Goal: Transaction & Acquisition: Purchase product/service

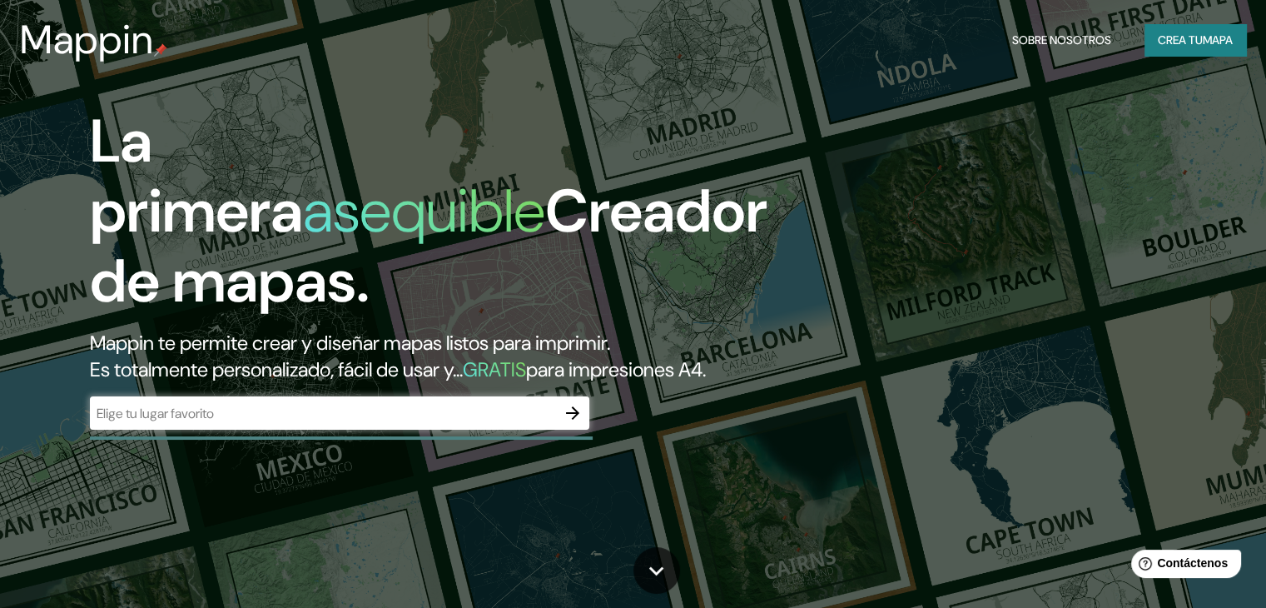
click at [1185, 44] on font "Crea tu" at bounding box center [1180, 39] width 45 height 15
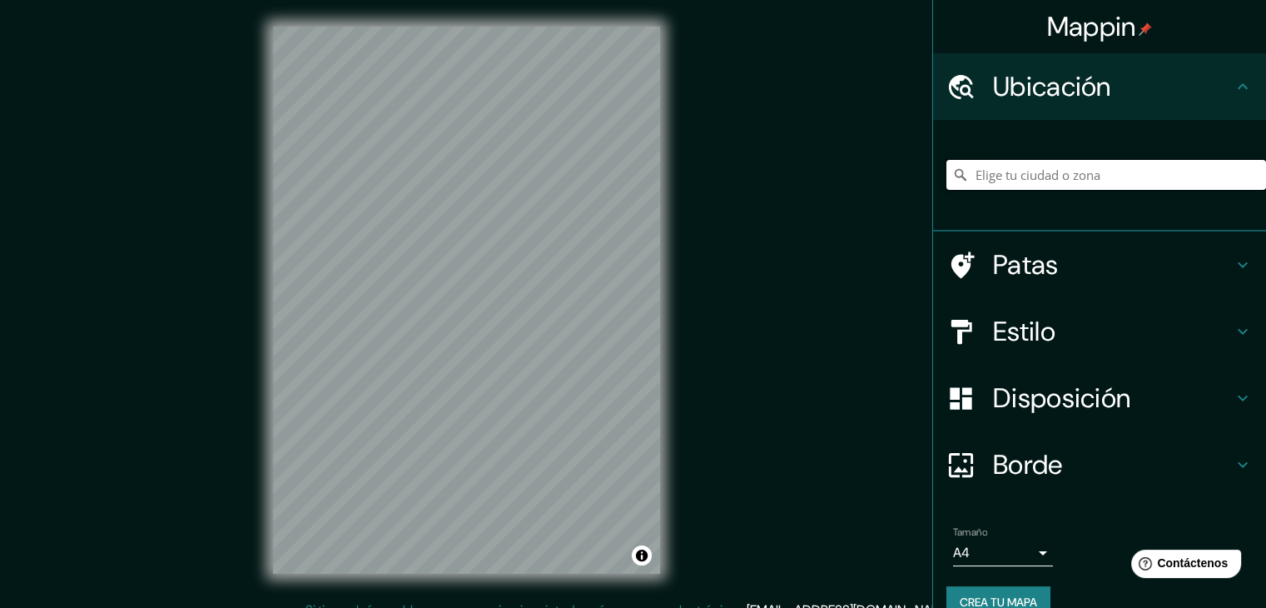
click at [1159, 178] on input "Elige tu ciudad o zona" at bounding box center [1107, 175] width 320 height 30
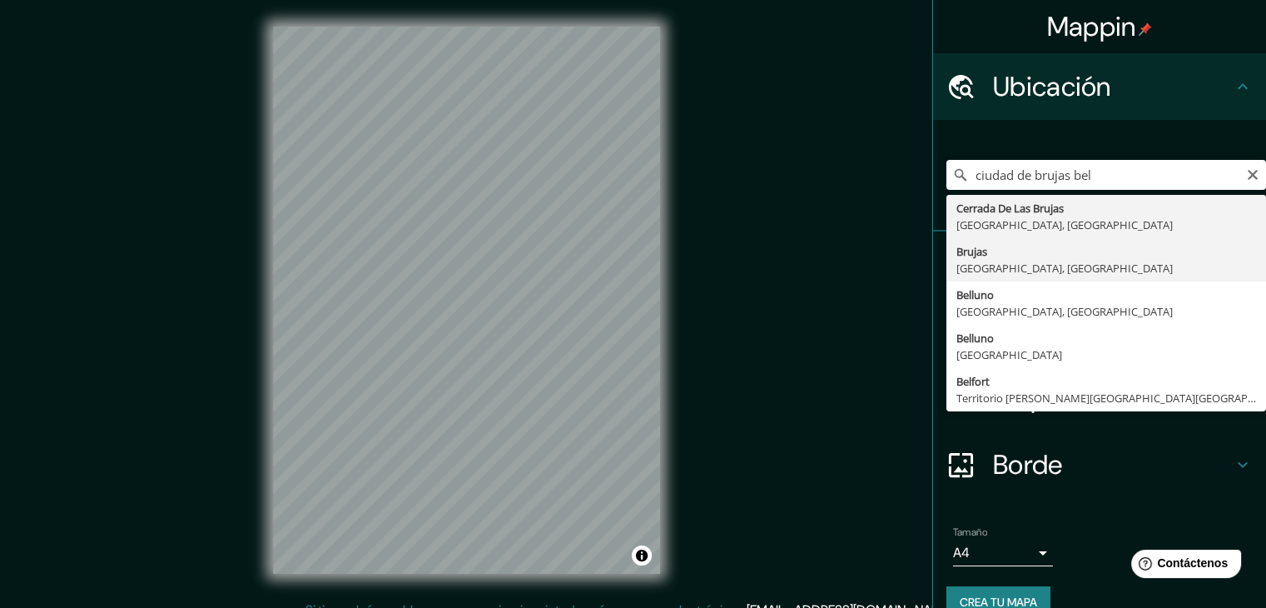
type input "Brujas, Flandes Occidental, Bélgica"
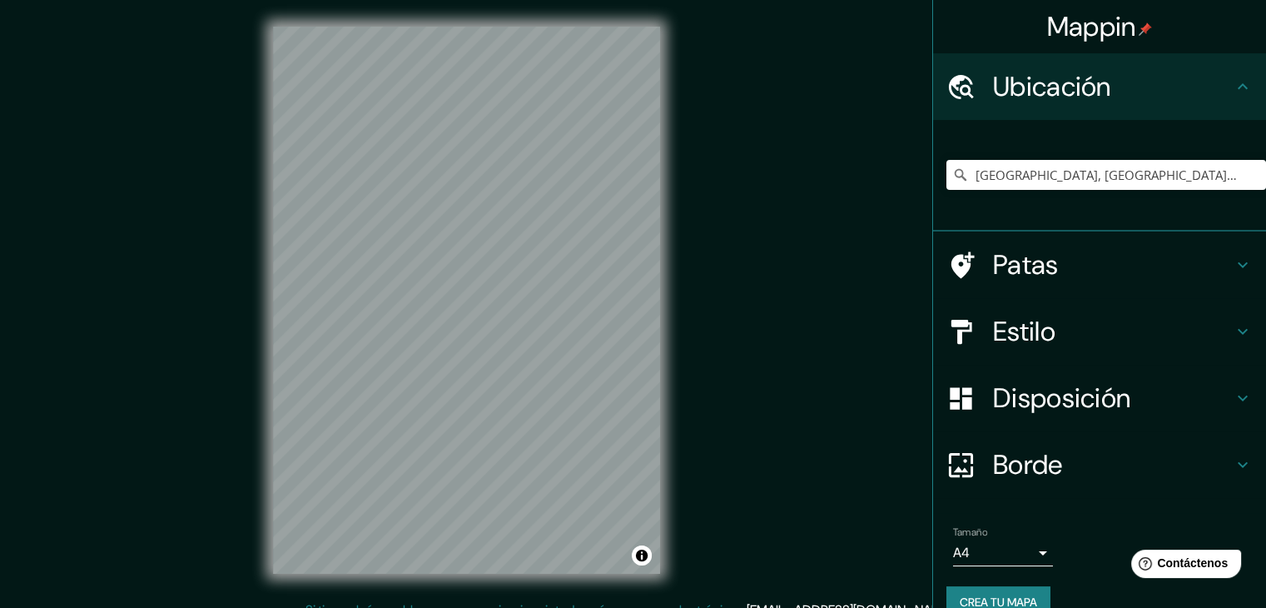
drag, startPoint x: 719, startPoint y: 480, endPoint x: 708, endPoint y: 456, distance: 26.5
click at [708, 456] on div "Mappin Ubicación Brujas, Flandes Occidental, Bélgica Patas Estilo Disposición B…" at bounding box center [633, 313] width 1266 height 627
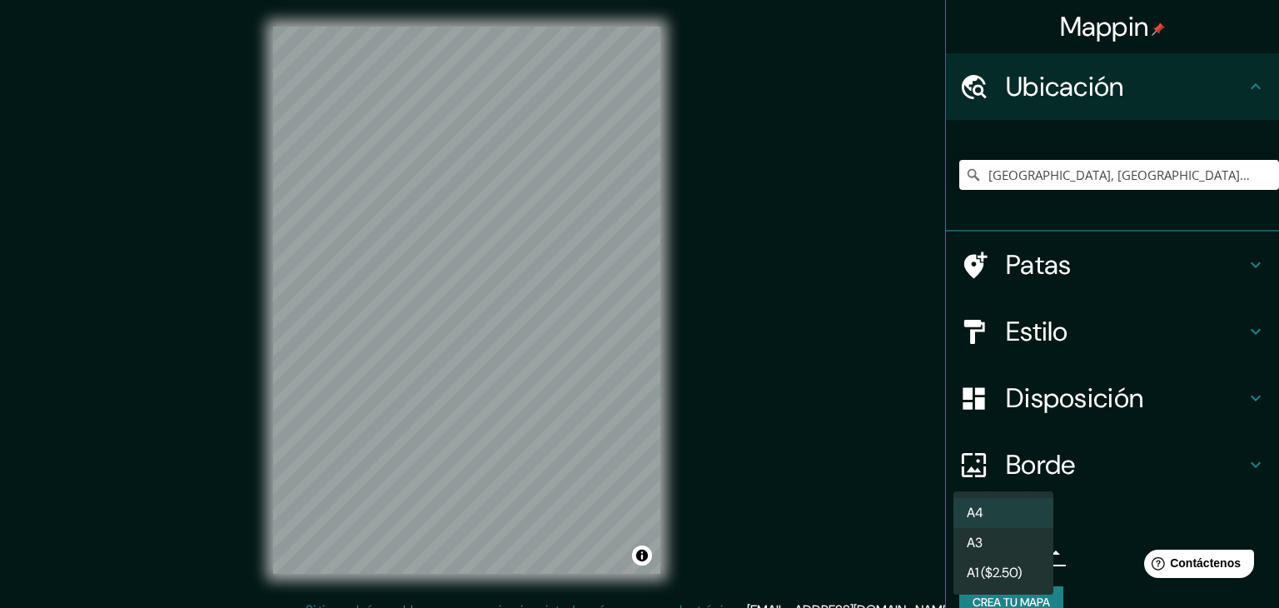
click at [1009, 549] on body "Mappin Ubicación Brujas, Flandes Occidental, Bélgica Patas Estilo Disposición B…" at bounding box center [639, 304] width 1279 height 608
click at [1001, 546] on li "A3" at bounding box center [1003, 544] width 100 height 31
type input "a4"
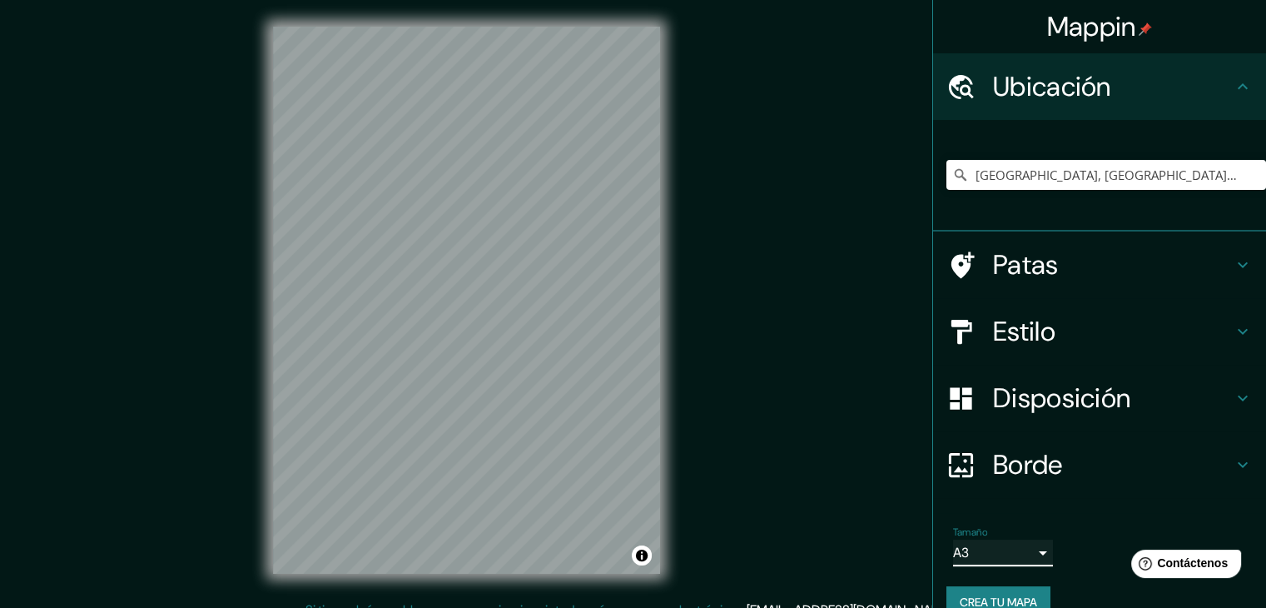
scroll to position [29, 0]
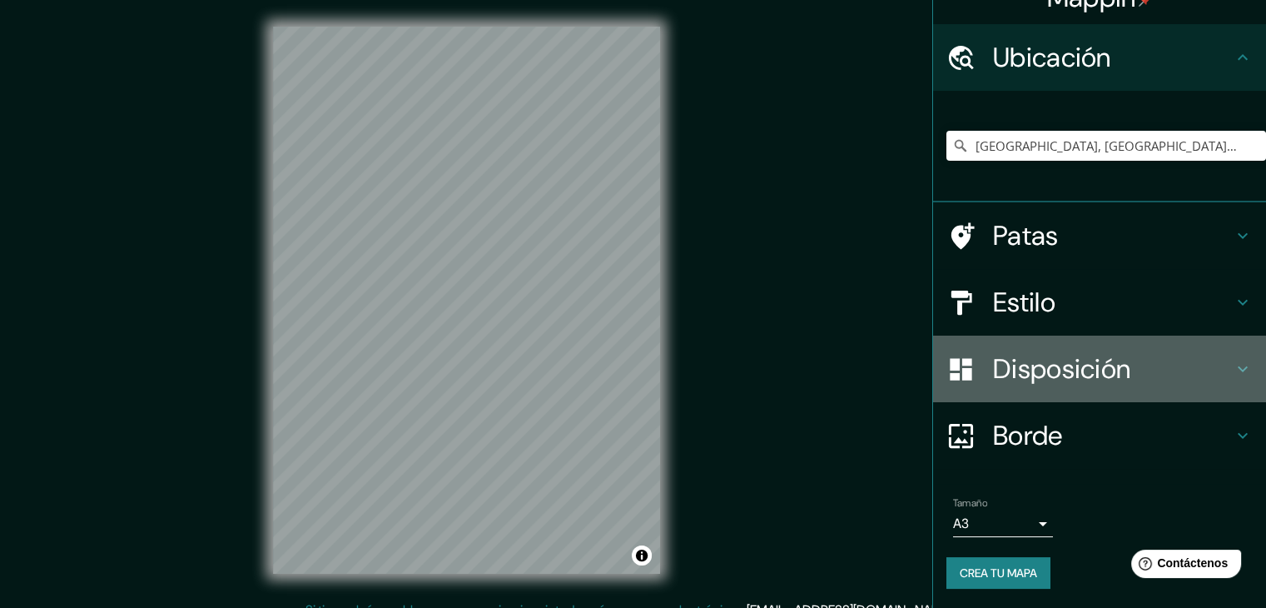
click at [1022, 375] on font "Disposición" at bounding box center [1061, 368] width 137 height 35
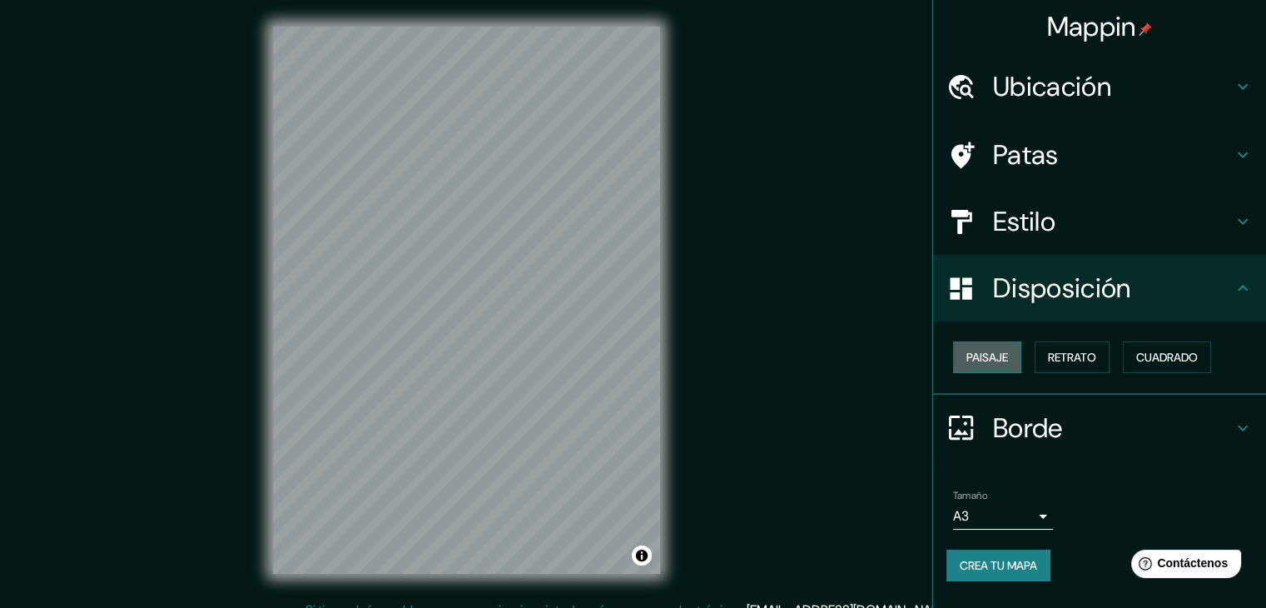
click at [996, 351] on font "Paisaje" at bounding box center [988, 357] width 42 height 15
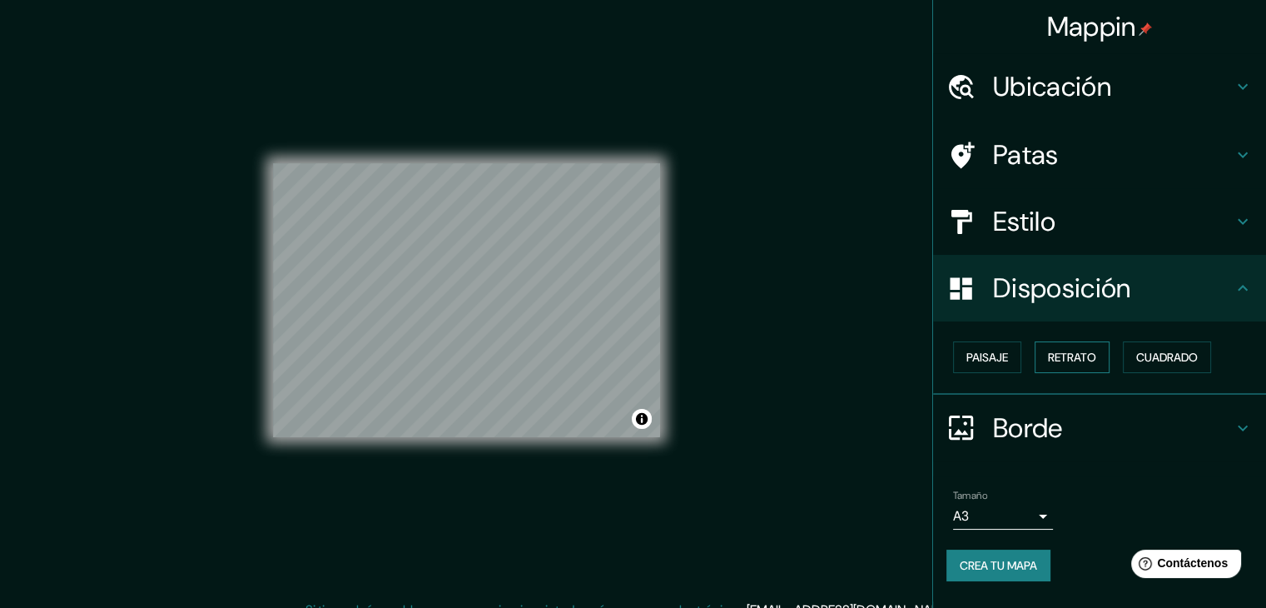
click at [1036, 357] on div "Paisaje Retrato Cuadrado" at bounding box center [1107, 357] width 320 height 45
click at [1067, 360] on font "Retrato" at bounding box center [1072, 357] width 48 height 15
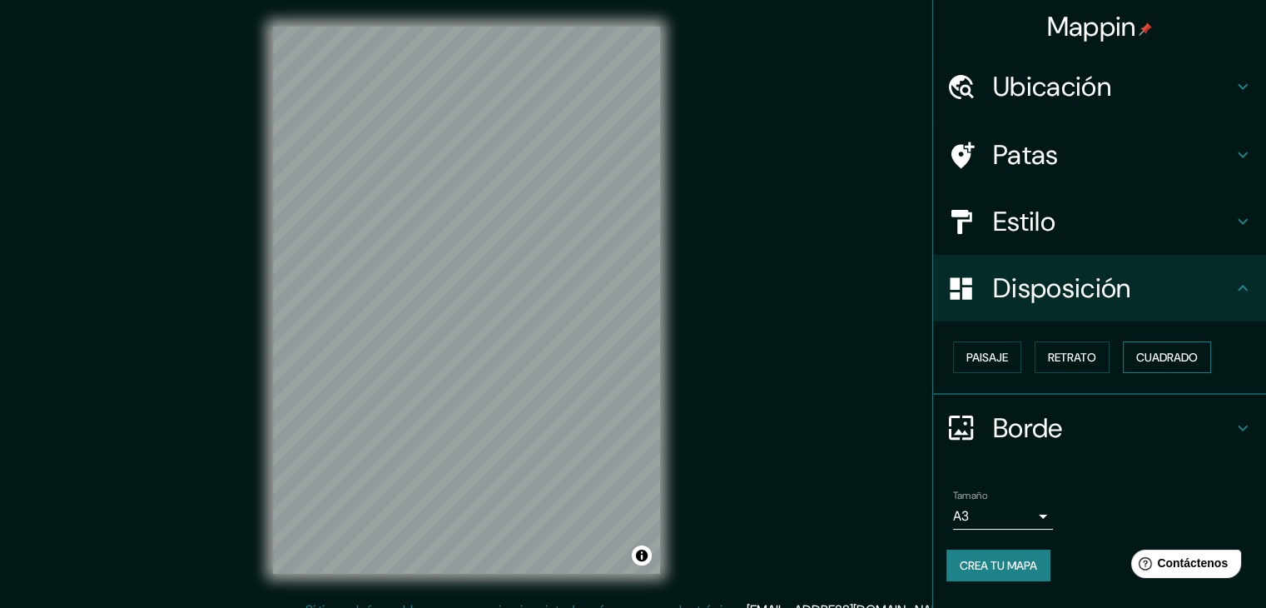
click at [1155, 359] on font "Cuadrado" at bounding box center [1167, 357] width 62 height 15
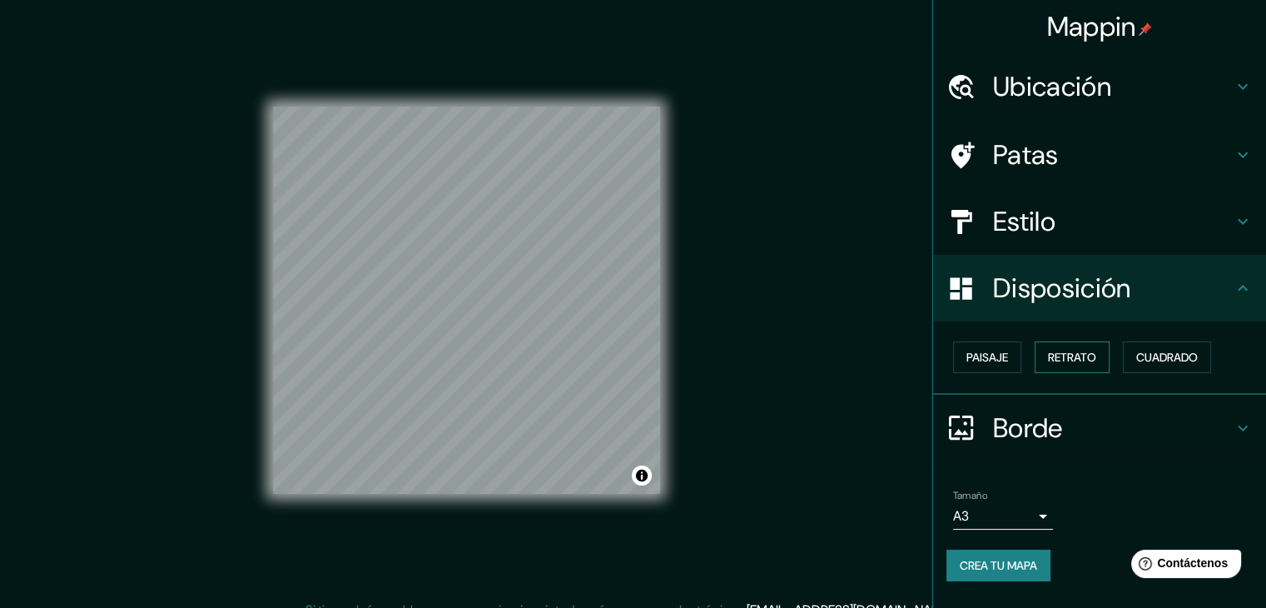
click at [1092, 346] on font "Retrato" at bounding box center [1072, 357] width 48 height 22
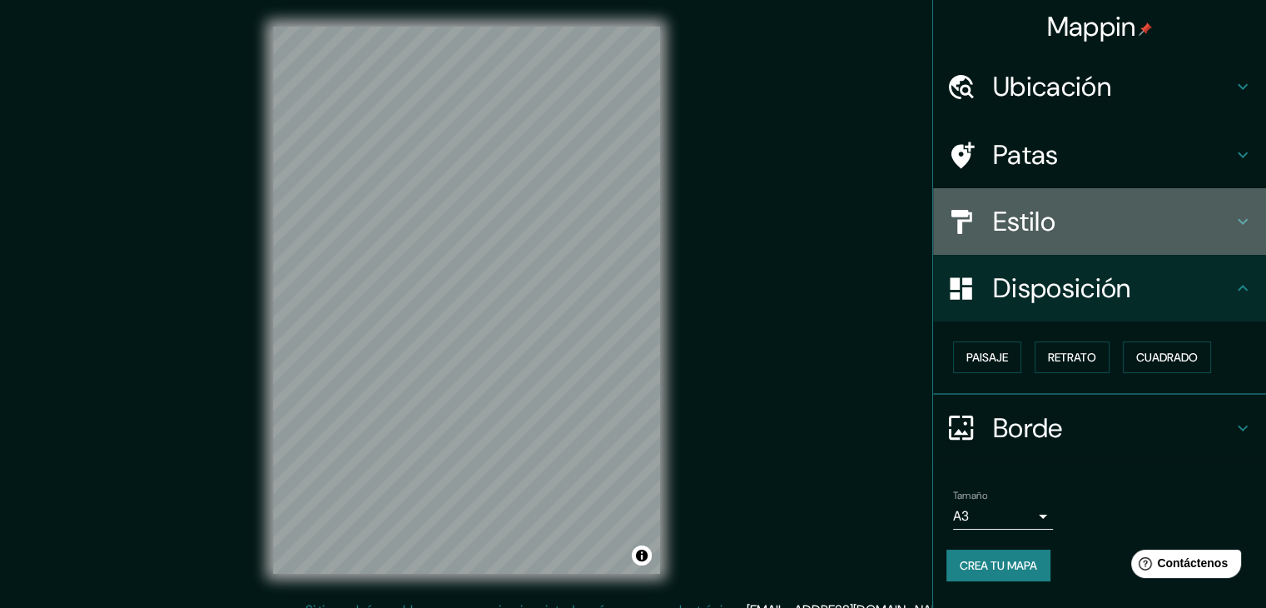
click at [1048, 244] on div "Estilo" at bounding box center [1099, 221] width 333 height 67
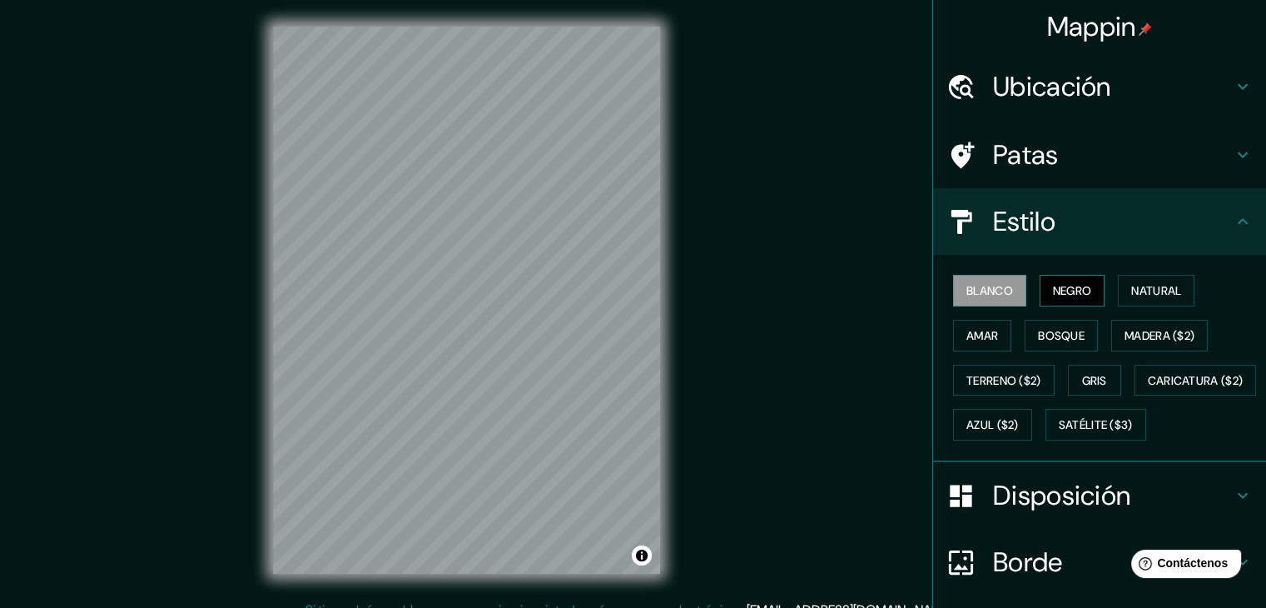
click at [1056, 294] on font "Negro" at bounding box center [1072, 290] width 39 height 15
click at [967, 298] on font "Blanco" at bounding box center [990, 291] width 47 height 22
click at [1039, 328] on font "Bosque" at bounding box center [1061, 335] width 47 height 15
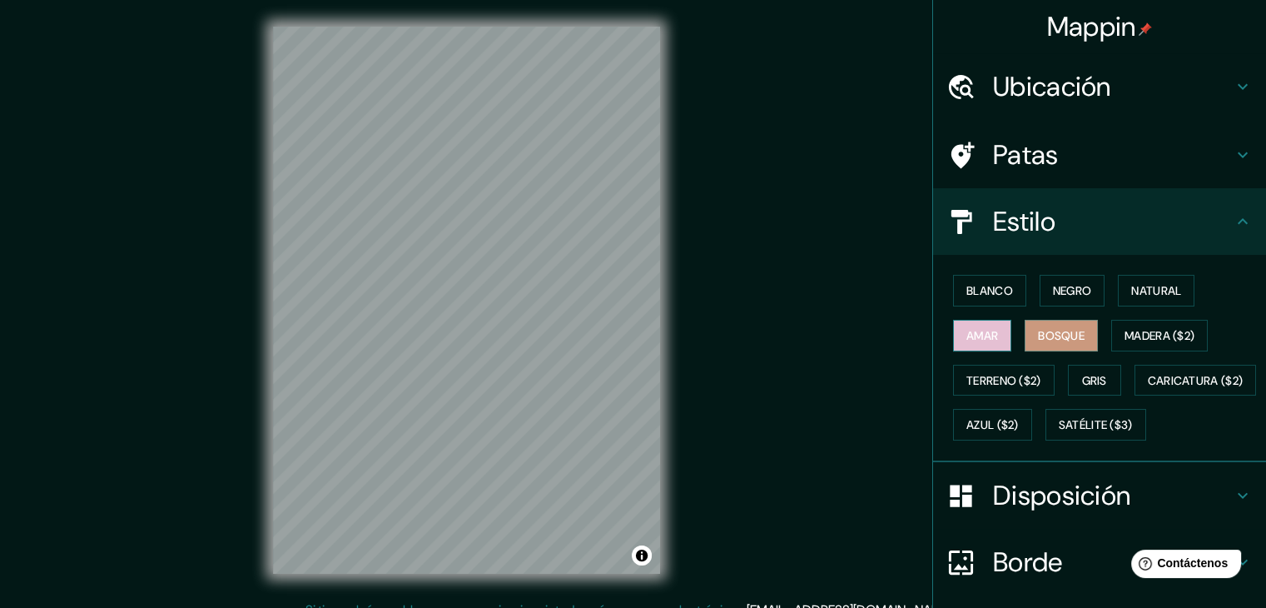
click at [986, 334] on font "Amar" at bounding box center [983, 335] width 32 height 15
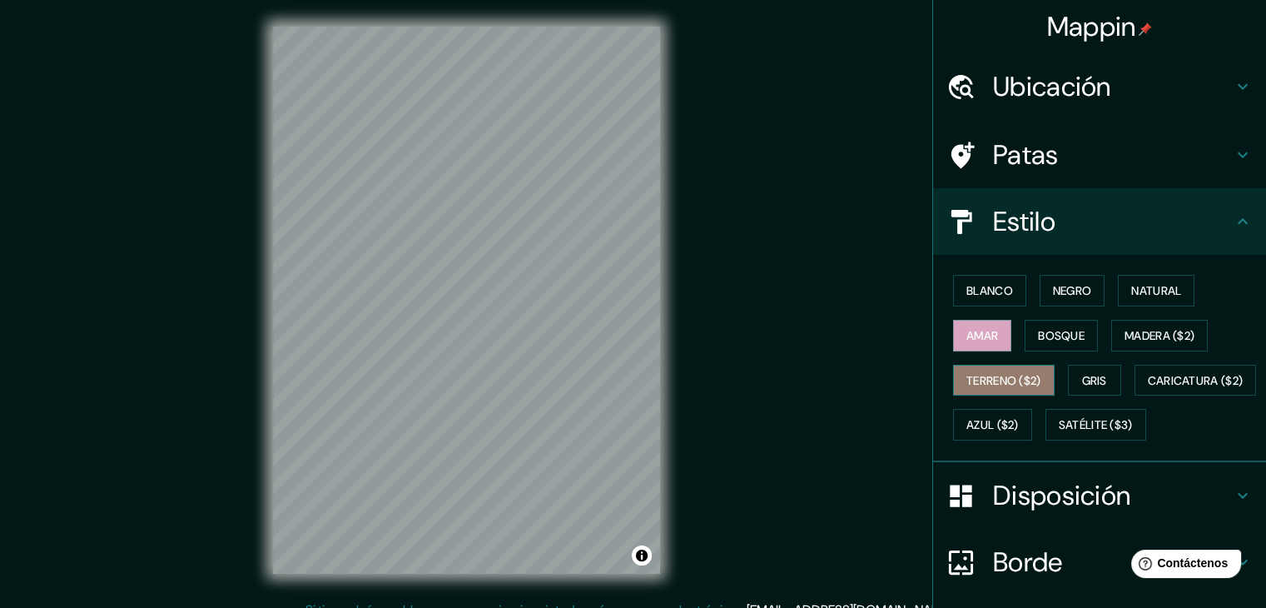
click at [986, 374] on font "Terreno ($2)" at bounding box center [1004, 380] width 75 height 15
click at [967, 284] on font "Blanco" at bounding box center [990, 290] width 47 height 15
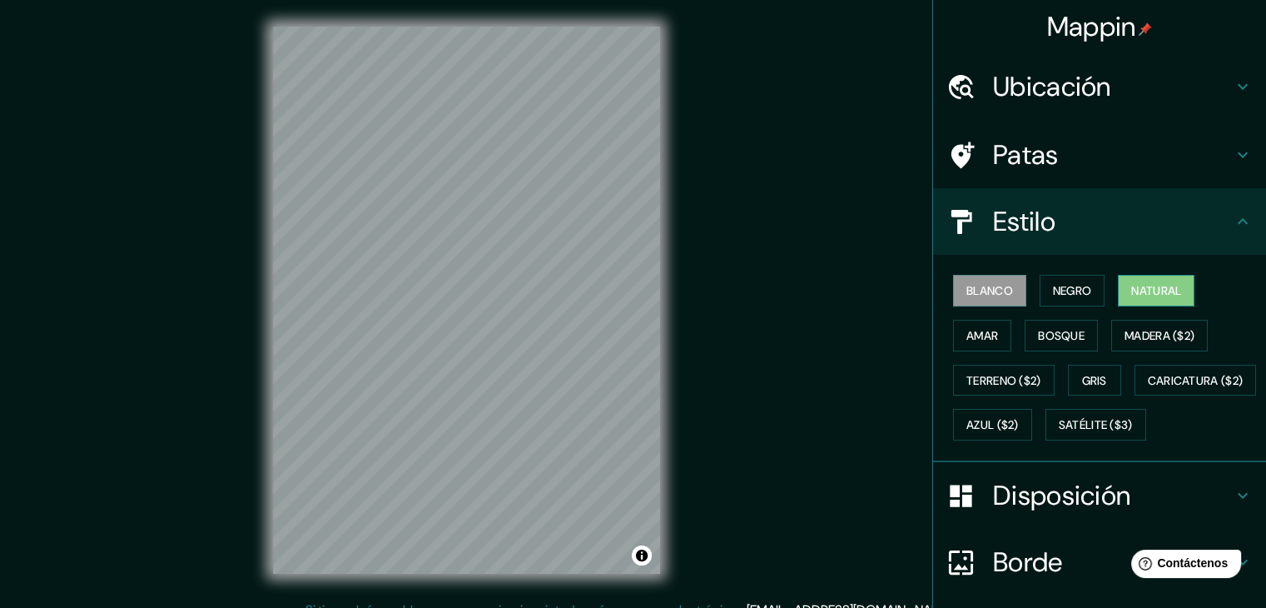
click at [1131, 298] on font "Natural" at bounding box center [1156, 291] width 50 height 22
drag, startPoint x: 779, startPoint y: 460, endPoint x: 769, endPoint y: 395, distance: 65.7
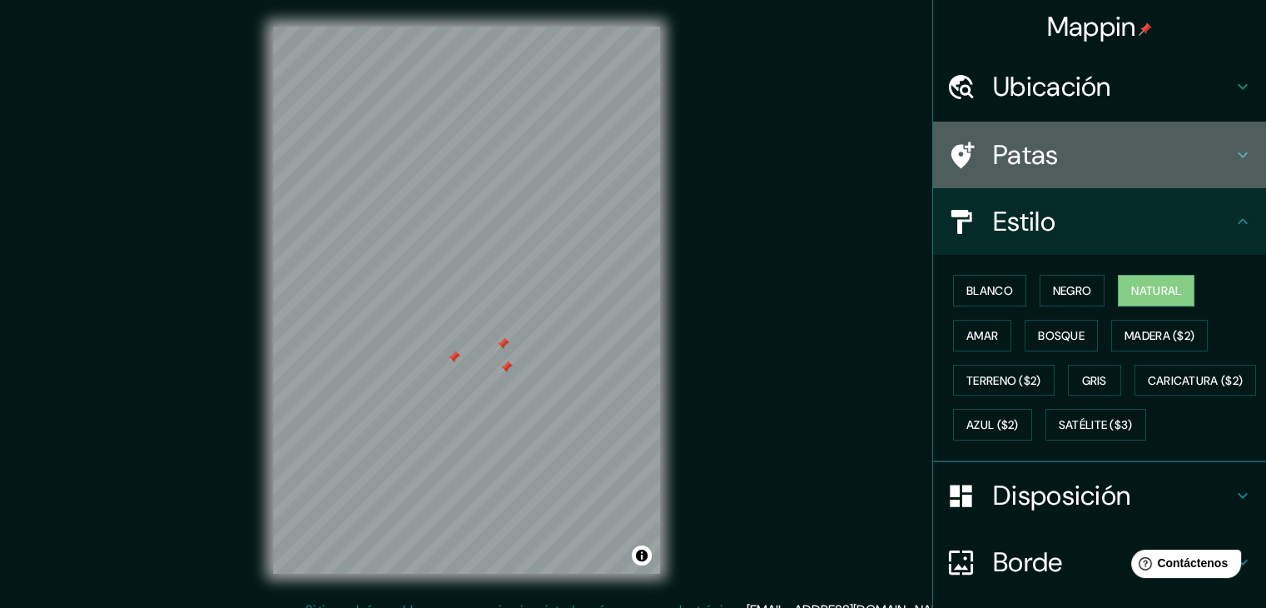
click at [1034, 154] on font "Patas" at bounding box center [1026, 154] width 66 height 35
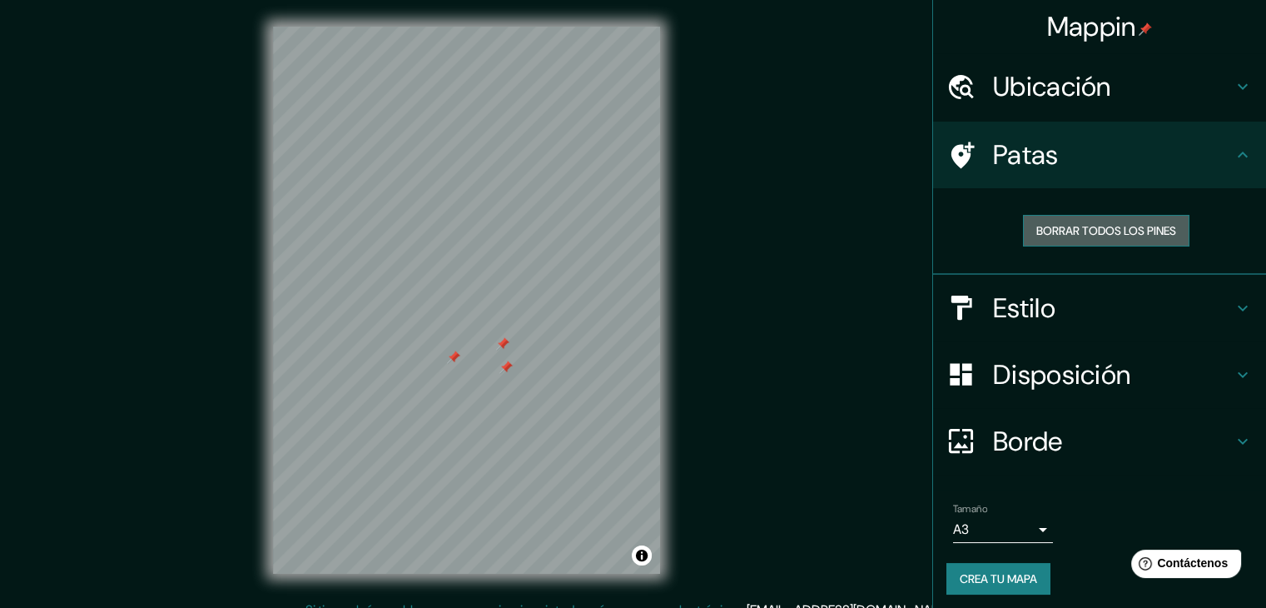
click at [1048, 217] on button "Borrar todos los pines" at bounding box center [1106, 231] width 166 height 32
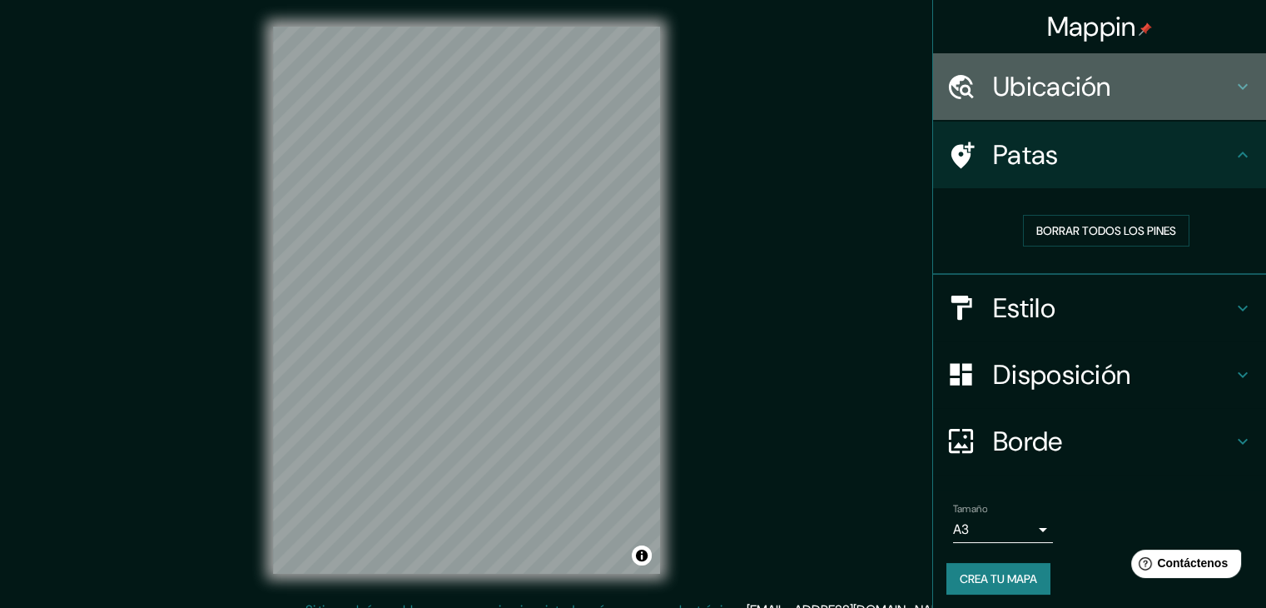
click at [1070, 101] on font "Ubicación" at bounding box center [1052, 86] width 118 height 35
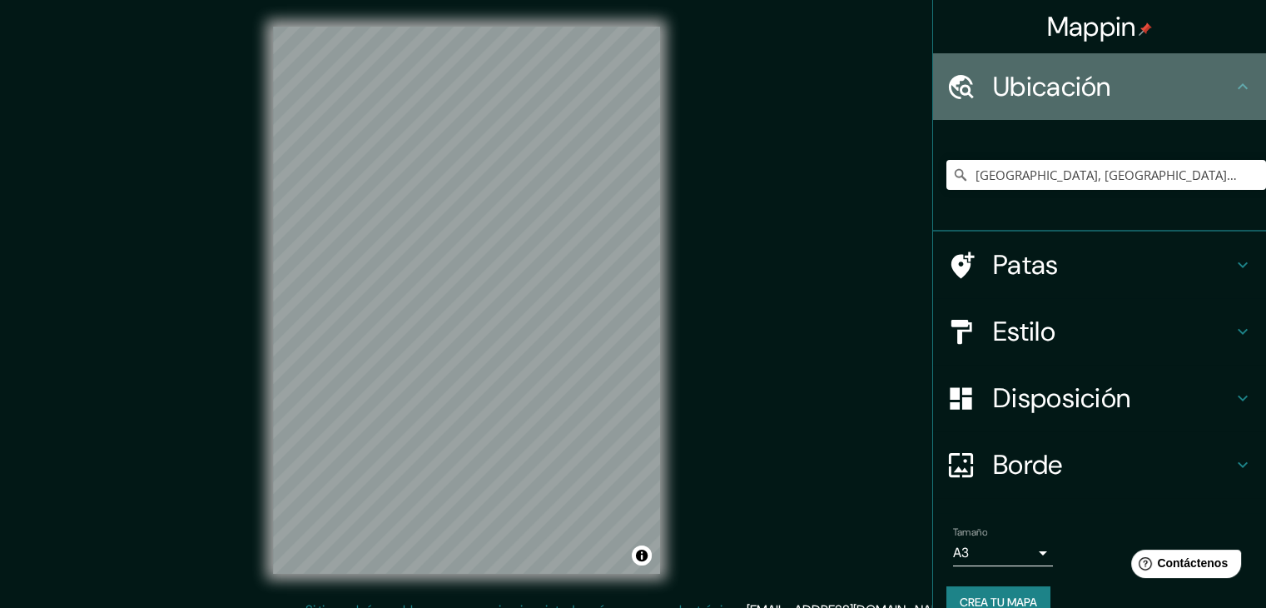
click at [1070, 101] on font "Ubicación" at bounding box center [1052, 86] width 118 height 35
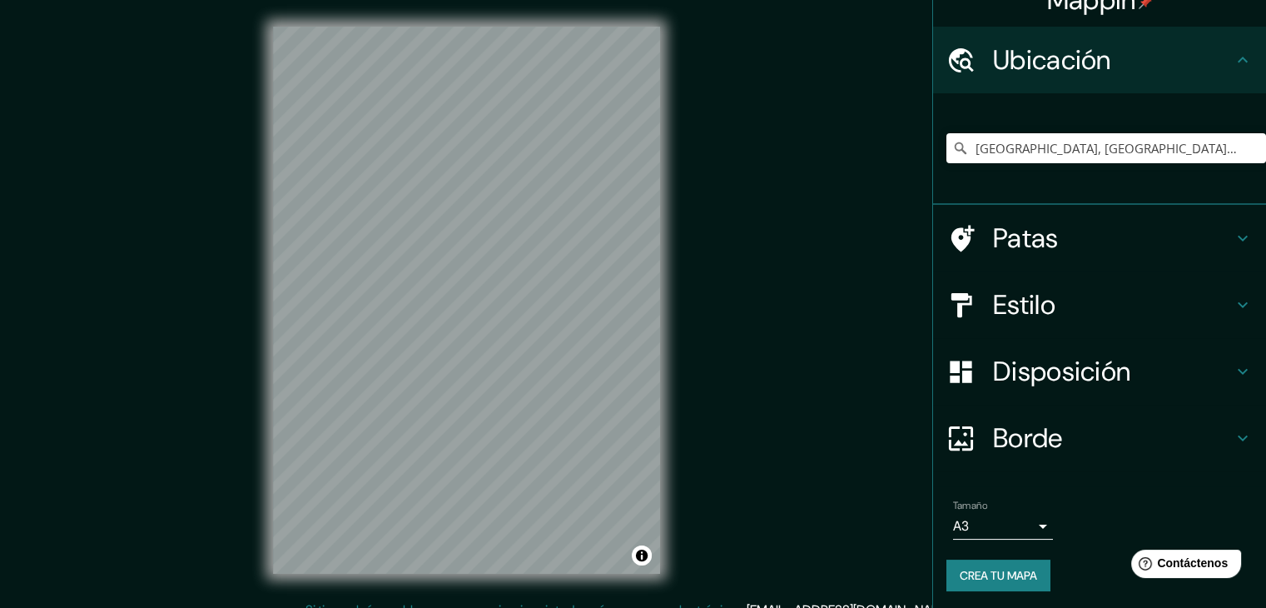
scroll to position [29, 0]
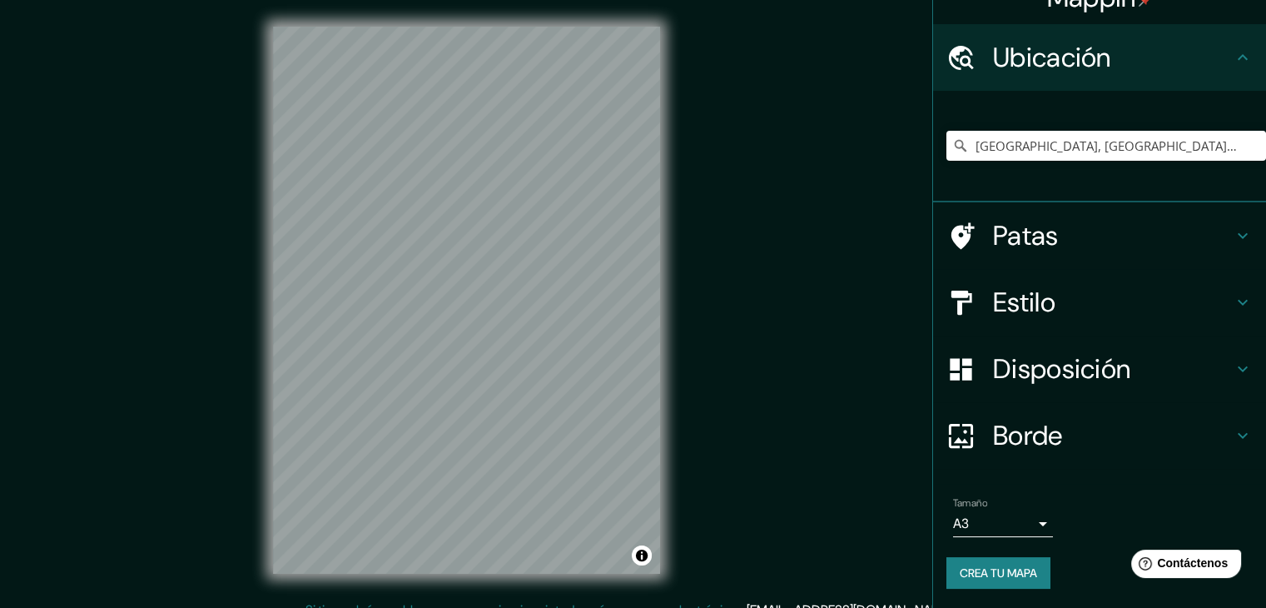
click at [992, 567] on font "Crea tu mapa" at bounding box center [998, 572] width 77 height 15
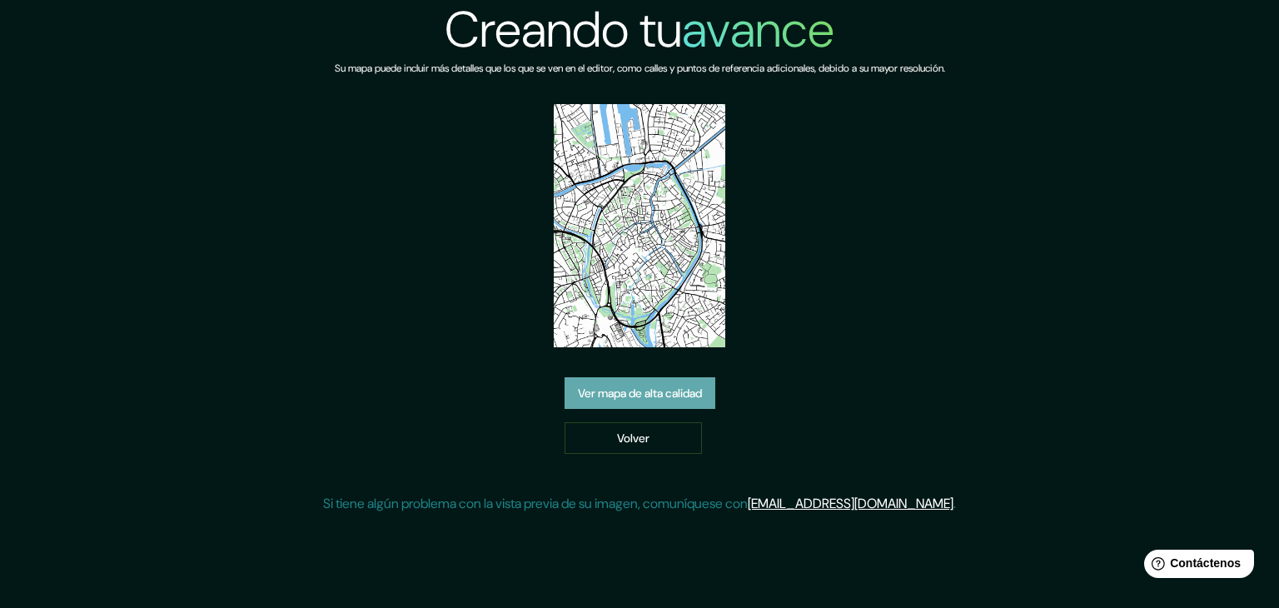
click at [697, 385] on font "Ver mapa de alta calidad" at bounding box center [640, 392] width 124 height 15
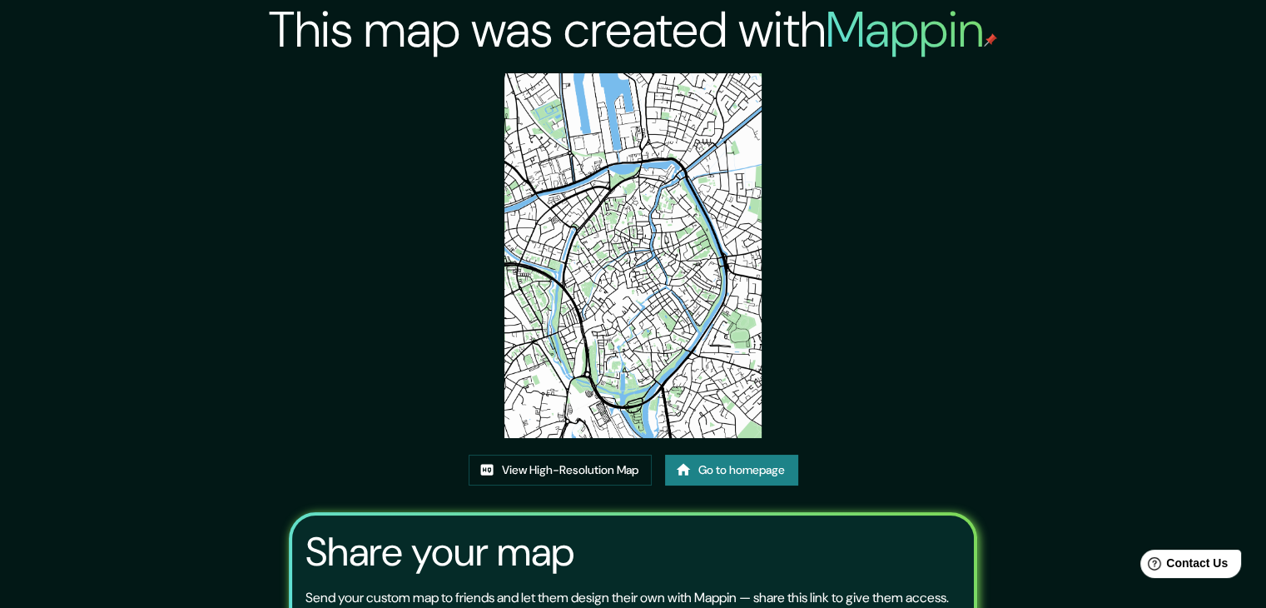
click at [659, 298] on img at bounding box center [633, 255] width 258 height 365
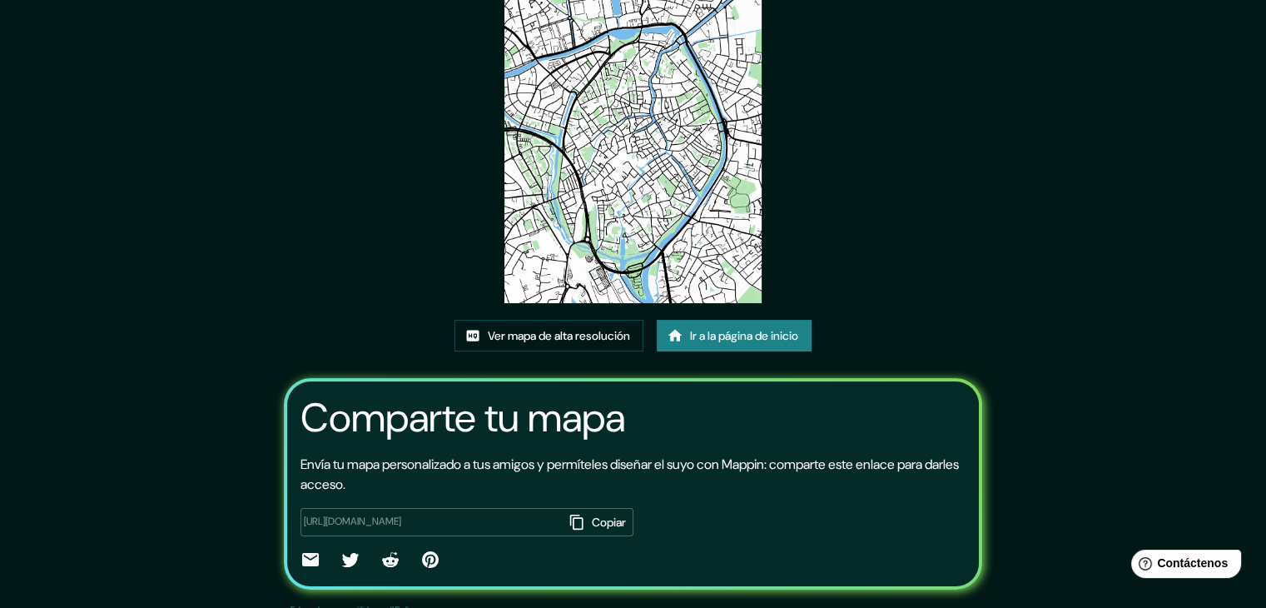
scroll to position [175, 0]
